Goal: Navigation & Orientation: Understand site structure

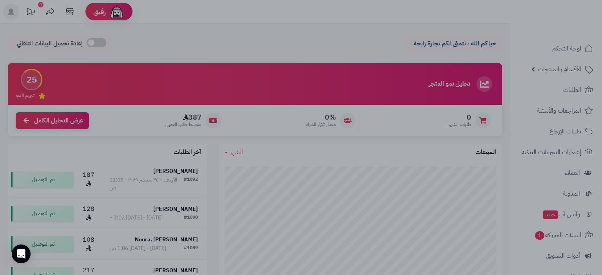
click at [309, 7] on div at bounding box center [301, 137] width 602 height 275
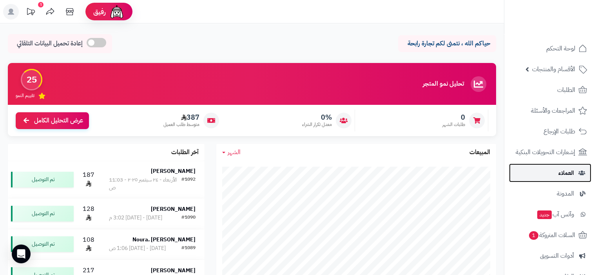
click at [568, 172] on span "العملاء" at bounding box center [566, 173] width 16 height 11
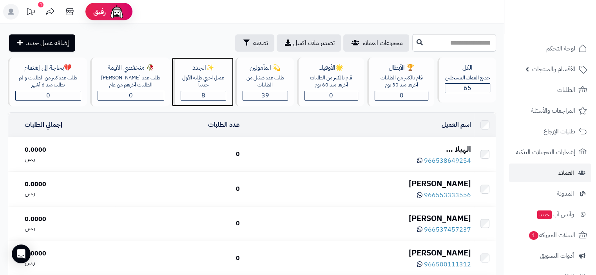
click at [201, 97] on span "8" at bounding box center [203, 95] width 4 height 9
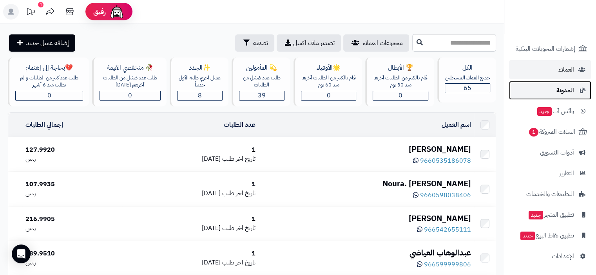
click at [570, 92] on span "المدونة" at bounding box center [565, 90] width 18 height 11
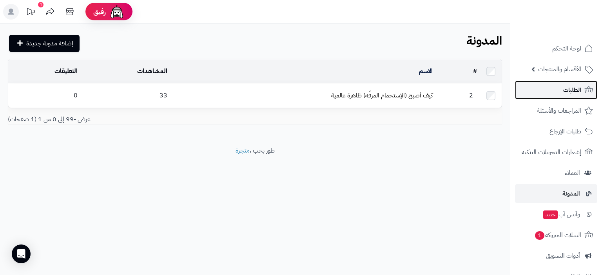
click at [571, 89] on span "الطلبات" at bounding box center [572, 90] width 18 height 11
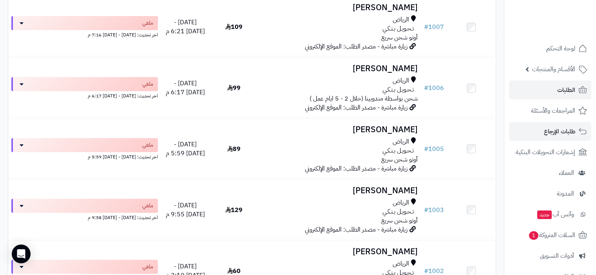
scroll to position [2840, 0]
